Goal: Task Accomplishment & Management: Use online tool/utility

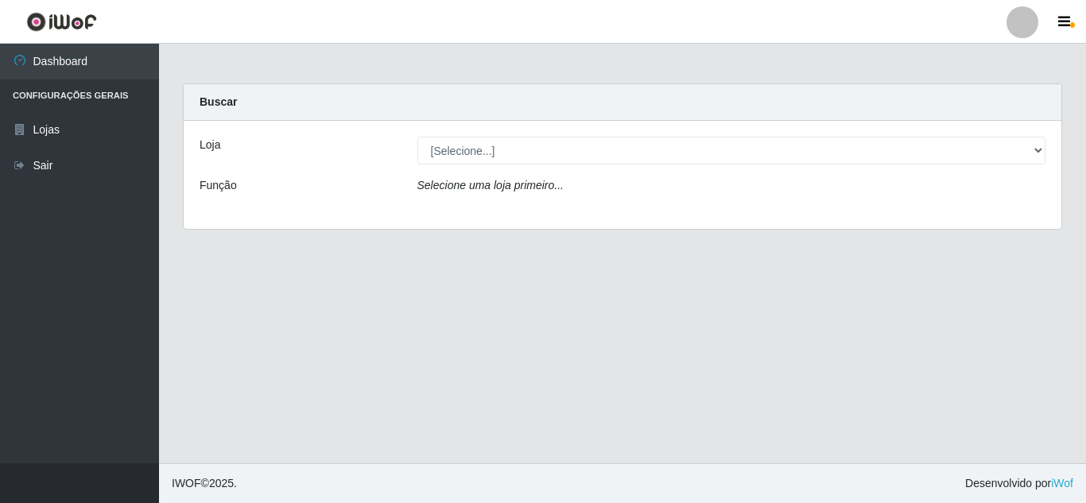
select select "462"
click at [417, 137] on select "[Selecione...] Queiroz [GEOGRAPHIC_DATA] - [GEOGRAPHIC_DATA]" at bounding box center [731, 151] width 629 height 28
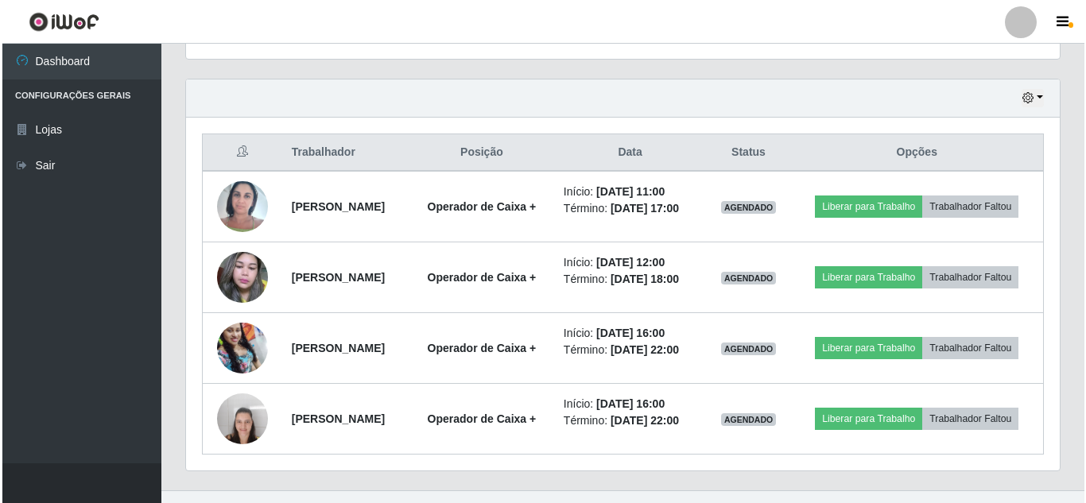
scroll to position [552, 0]
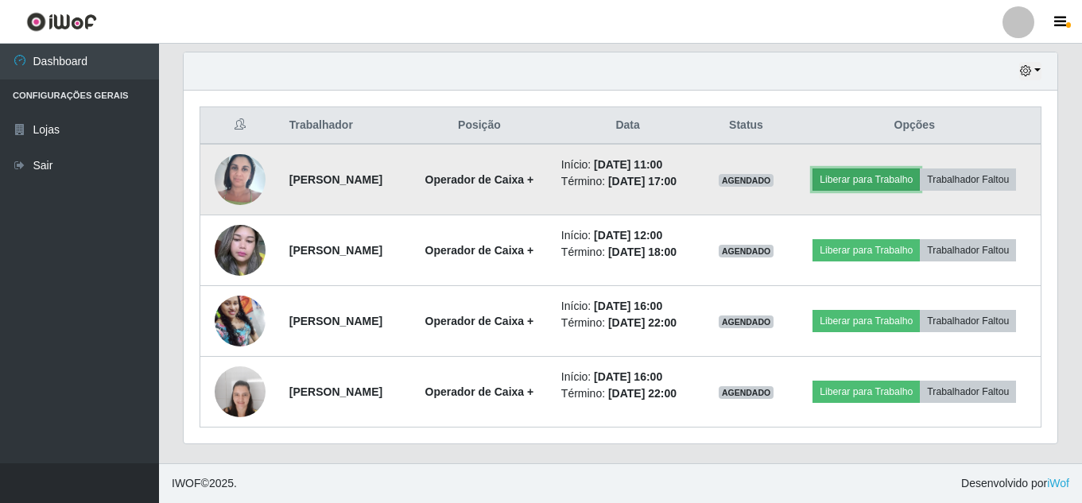
click at [846, 183] on button "Liberar para Trabalho" at bounding box center [865, 179] width 107 height 22
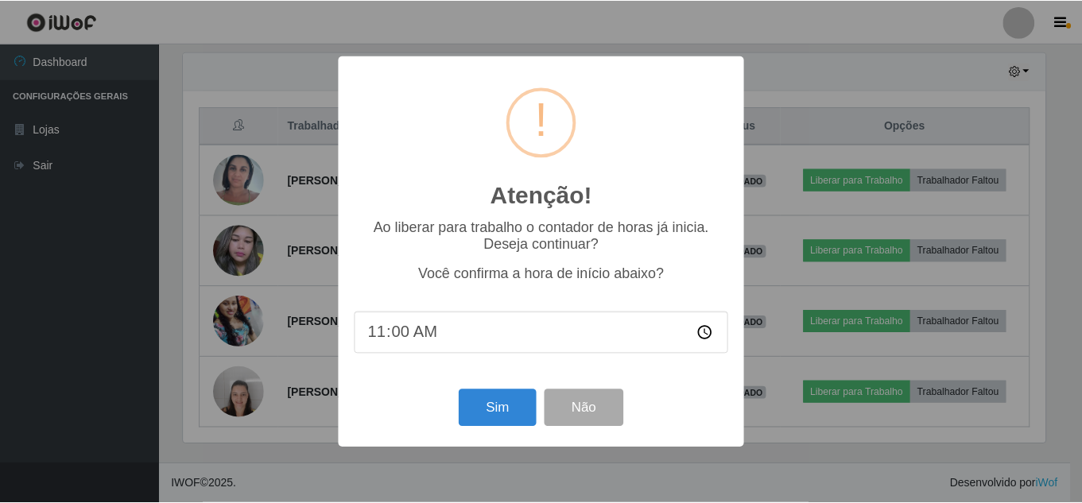
scroll to position [330, 865]
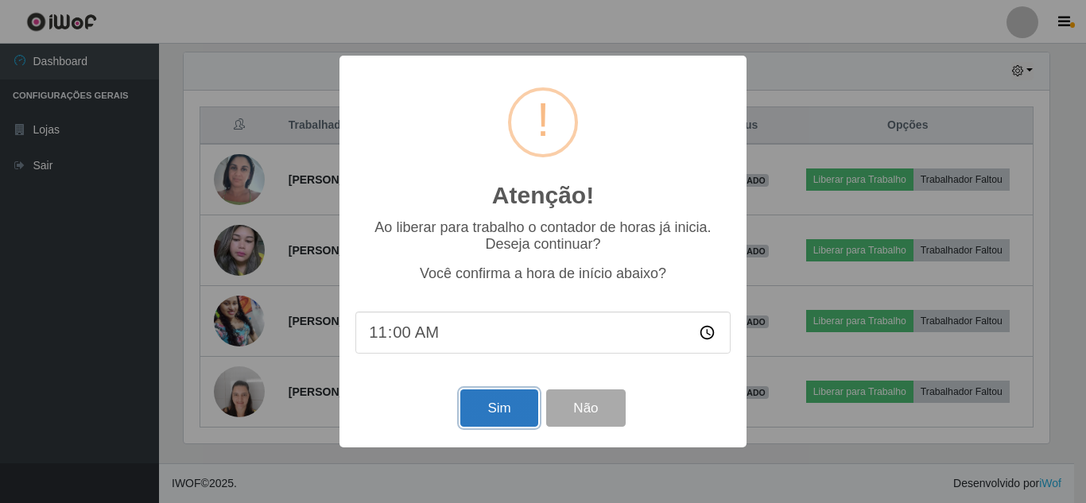
click at [513, 410] on button "Sim" at bounding box center [498, 407] width 77 height 37
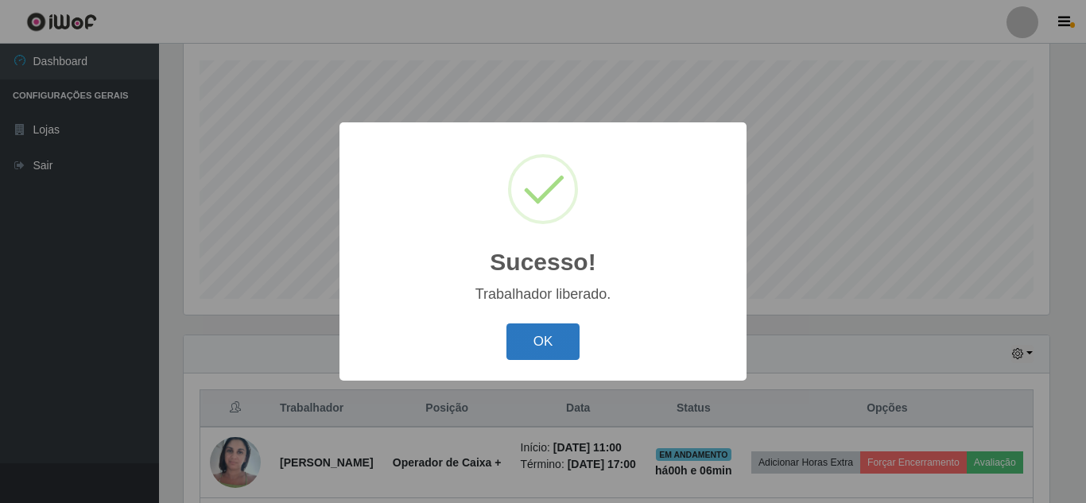
click at [522, 347] on button "OK" at bounding box center [543, 341] width 74 height 37
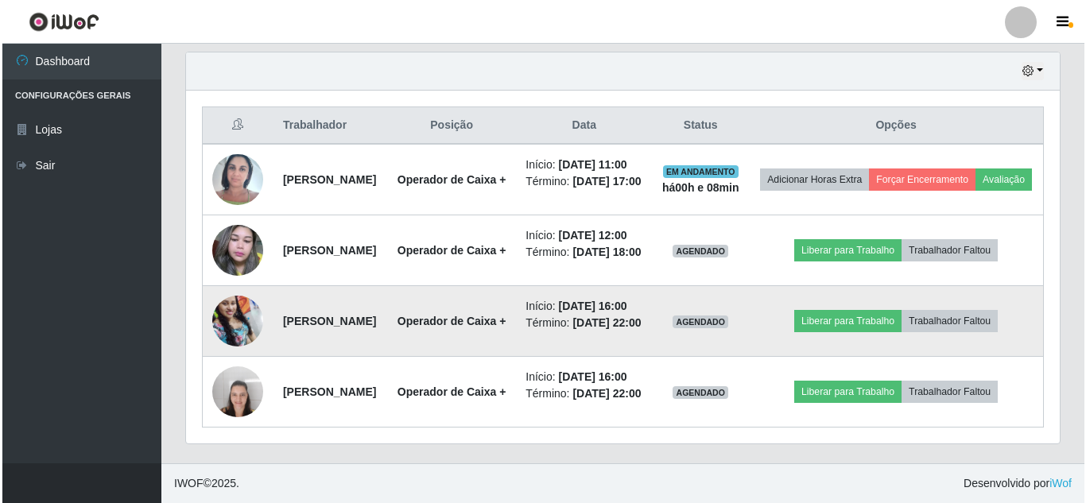
scroll to position [600, 0]
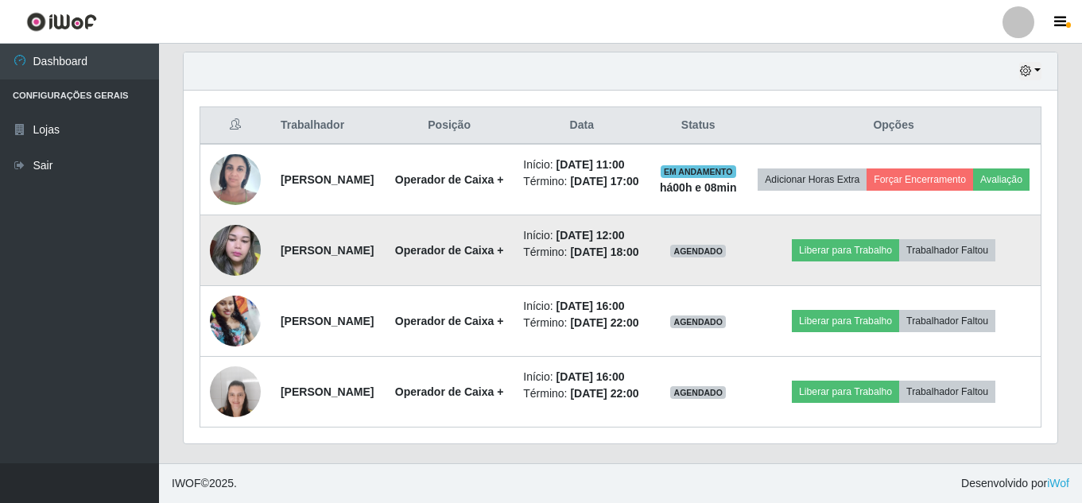
click at [245, 217] on img at bounding box center [235, 251] width 51 height 68
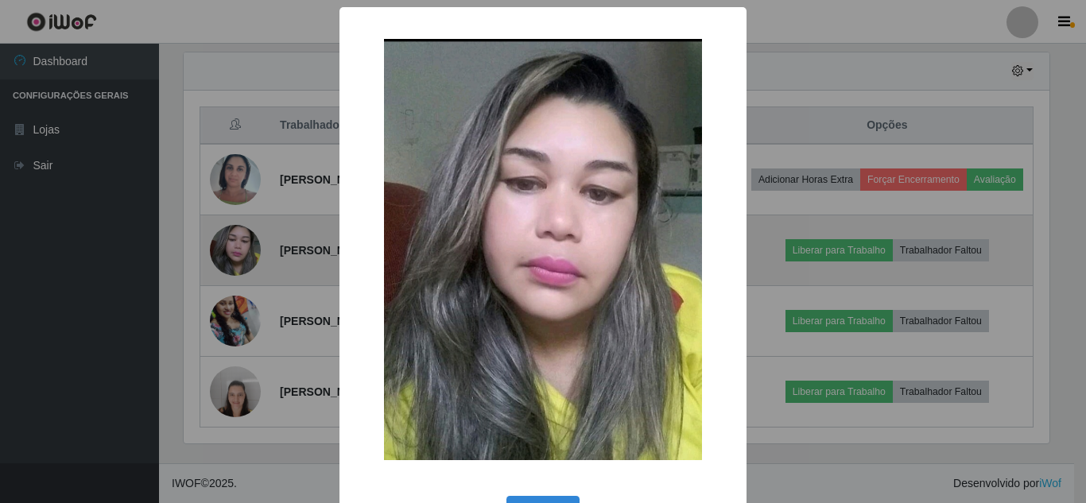
click at [245, 213] on div "× OK Cancel" at bounding box center [543, 251] width 1086 height 503
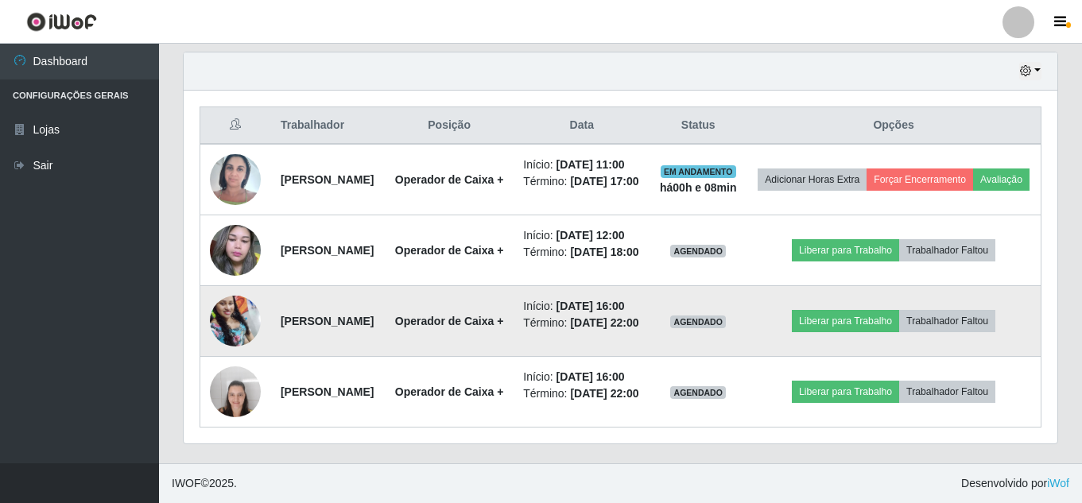
scroll to position [330, 873]
click at [242, 302] on img at bounding box center [235, 321] width 51 height 68
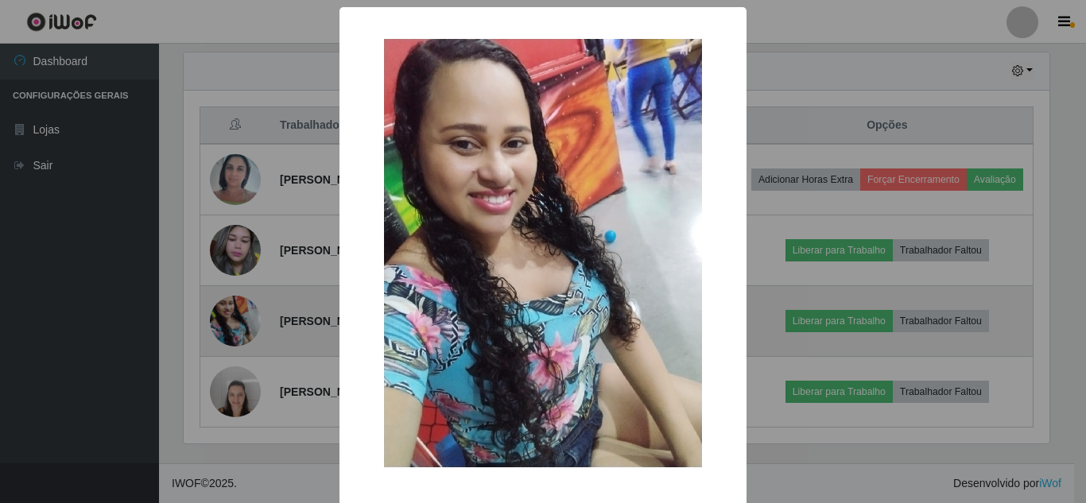
click at [242, 302] on div "× OK Cancel" at bounding box center [543, 251] width 1086 height 503
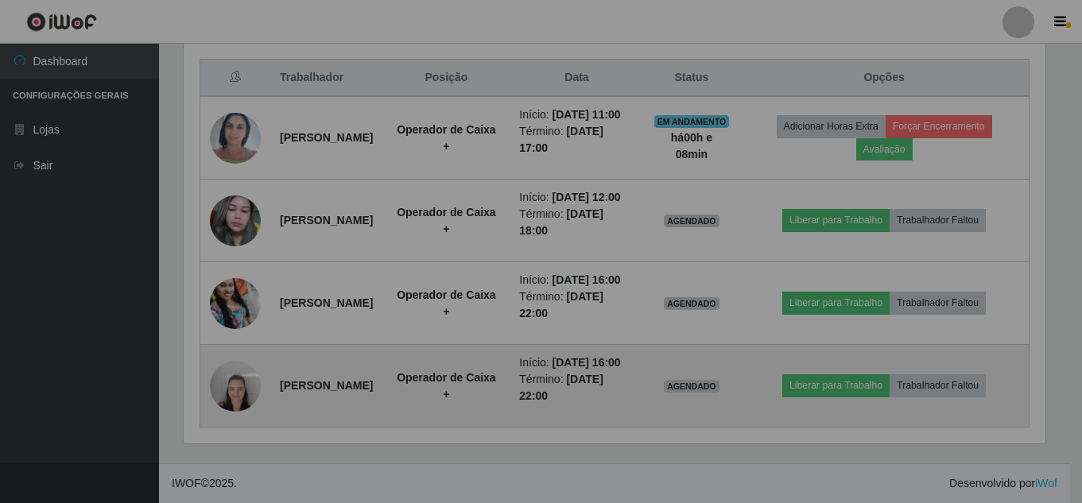
scroll to position [330, 873]
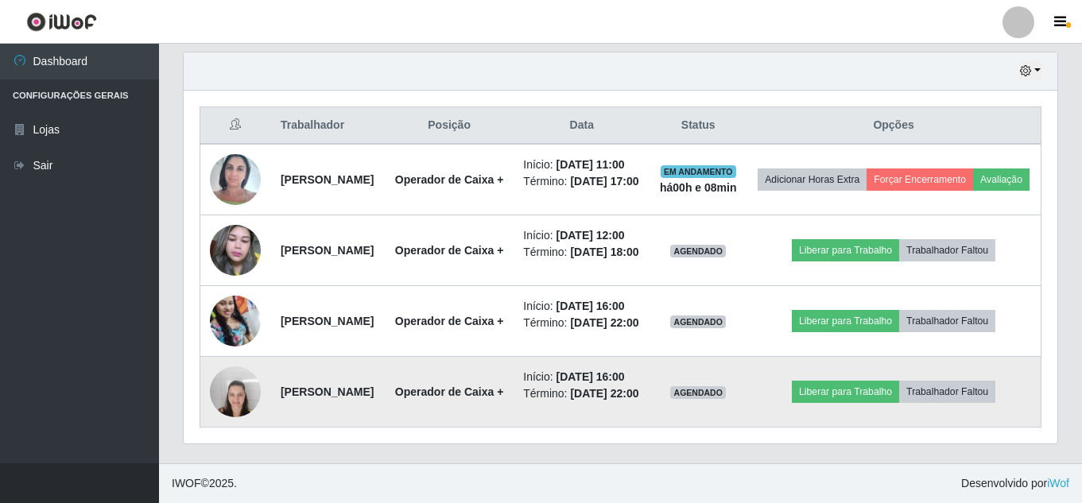
click at [246, 394] on img at bounding box center [235, 392] width 51 height 68
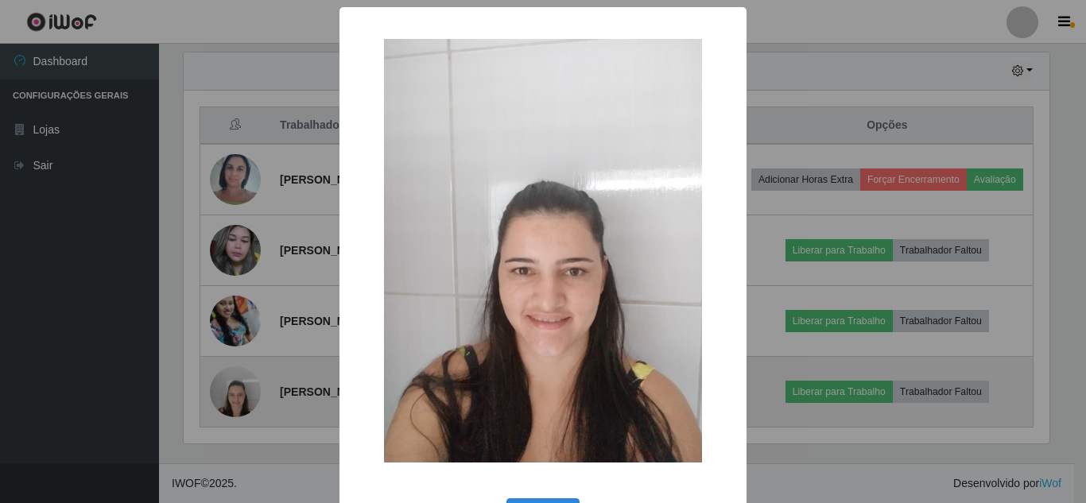
click at [246, 394] on div "× OK Cancel" at bounding box center [543, 251] width 1086 height 503
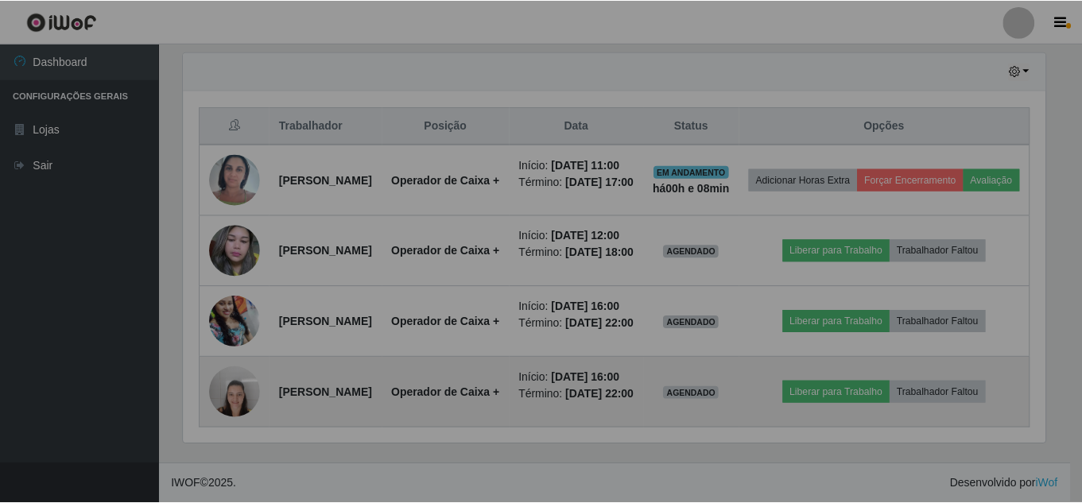
scroll to position [330, 873]
